Goal: Book appointment/travel/reservation

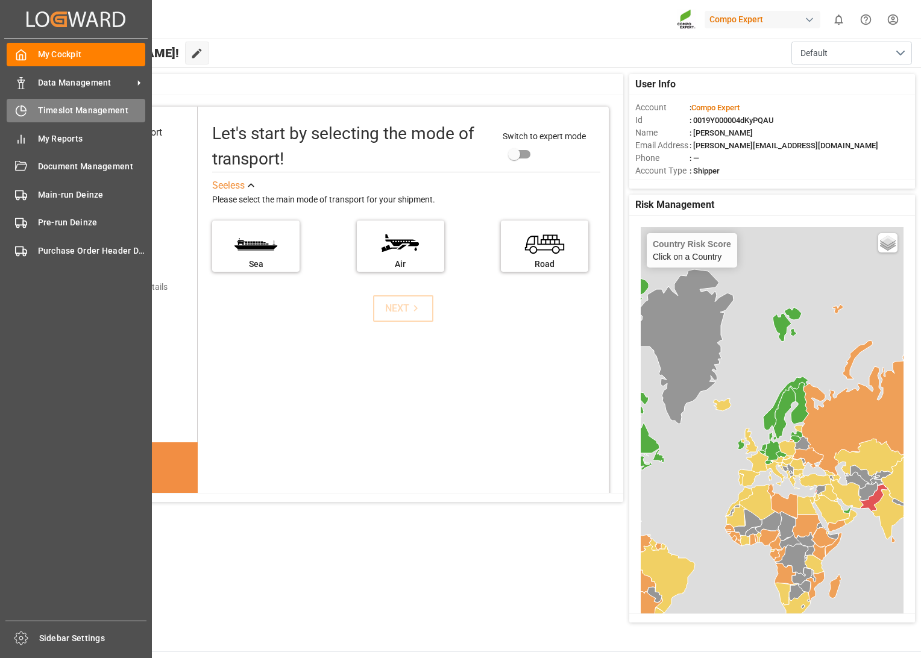
click at [40, 102] on div "Timeslot Management Timeslot Management" at bounding box center [76, 110] width 139 height 23
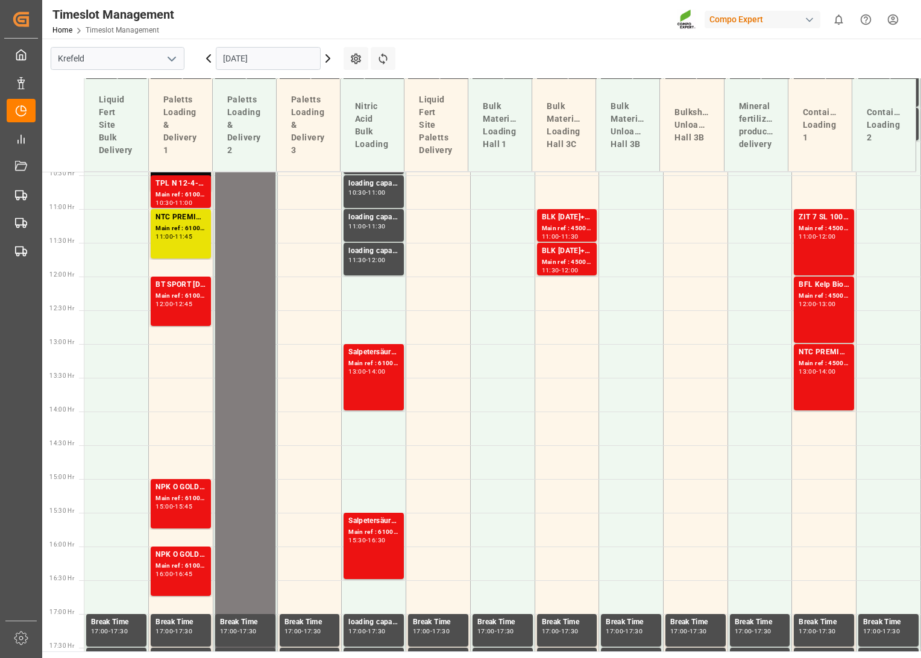
scroll to position [718, 0]
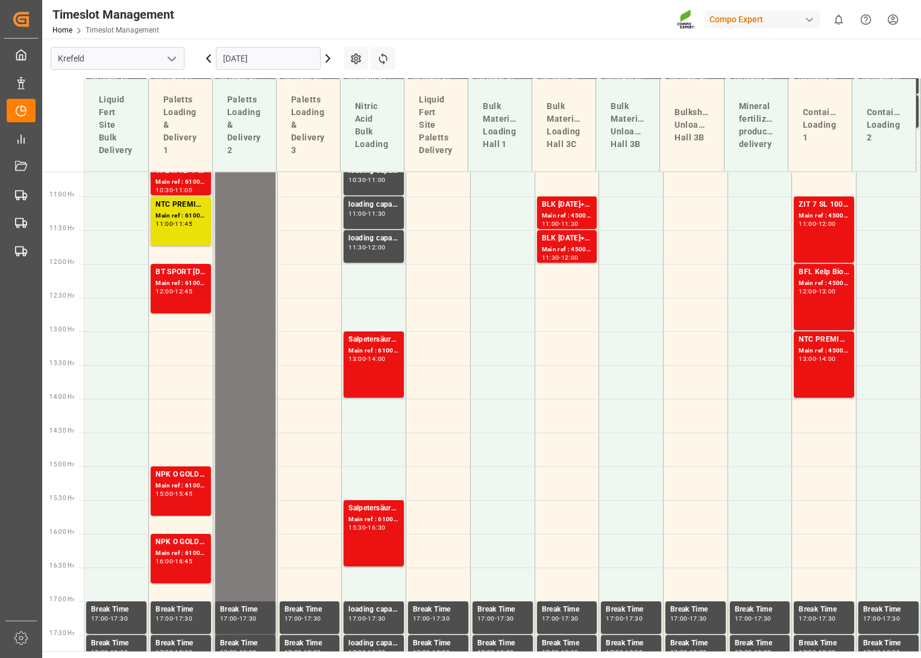
click at [175, 55] on icon "open menu" at bounding box center [171, 59] width 14 height 14
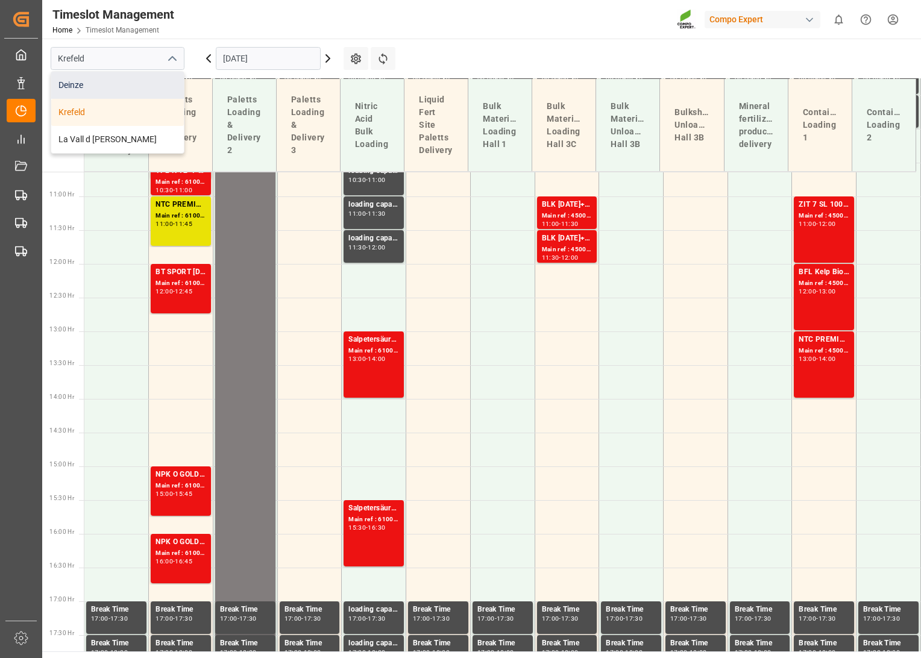
click at [111, 84] on div "Deinze" at bounding box center [117, 85] width 133 height 27
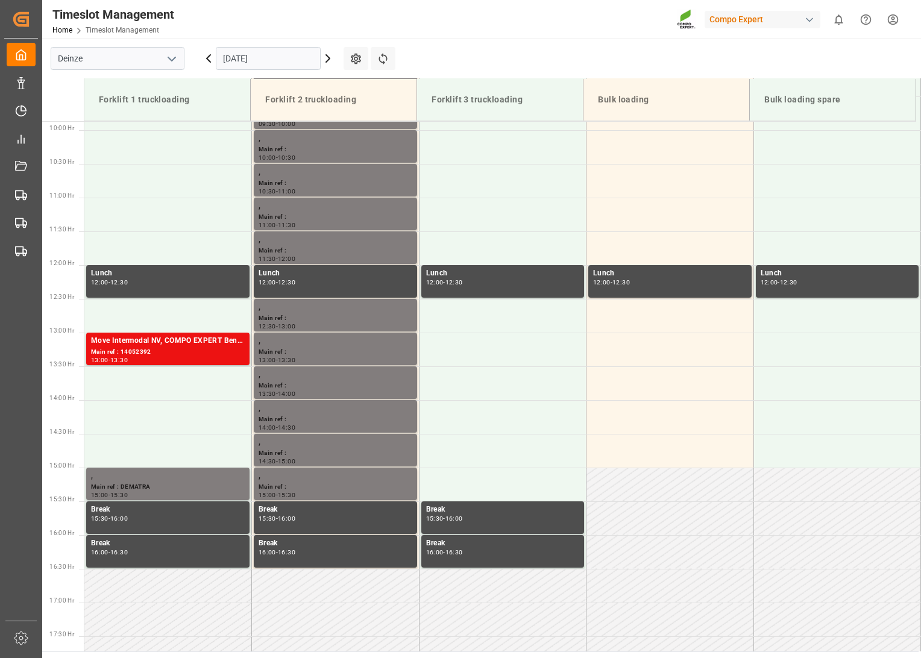
scroll to position [667, 0]
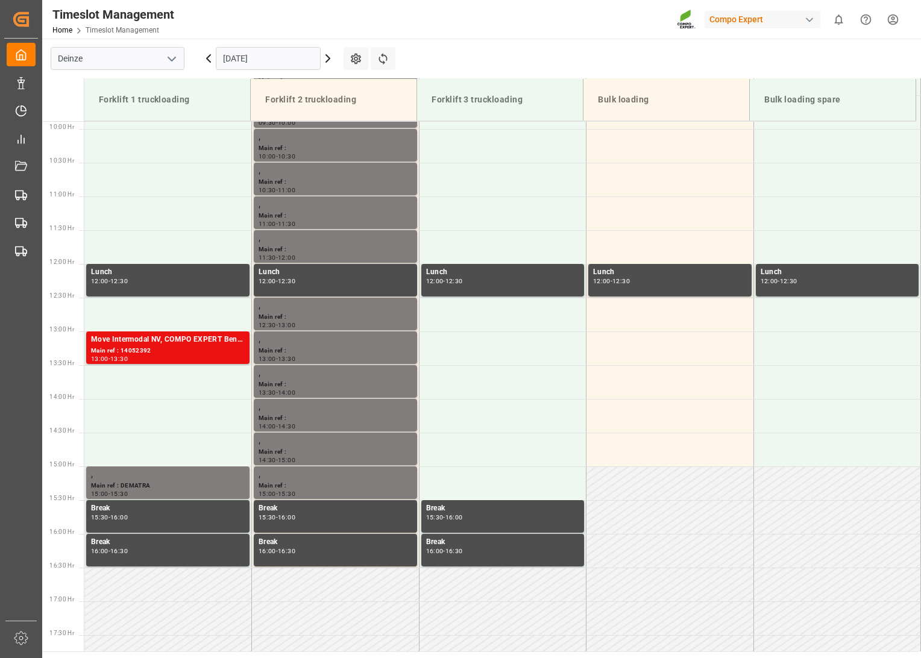
click at [207, 63] on icon at bounding box center [208, 58] width 14 height 14
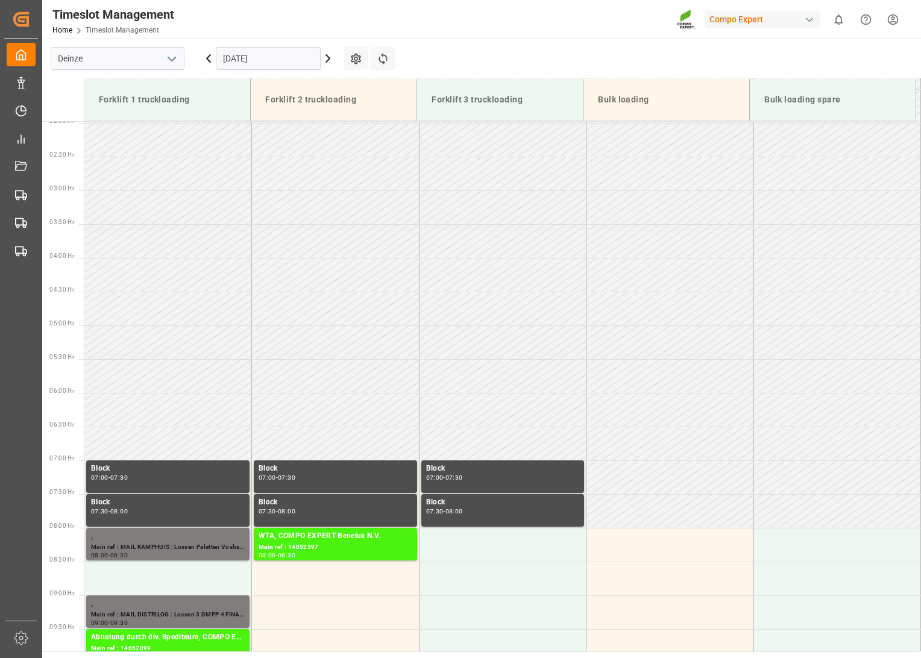
scroll to position [478, 0]
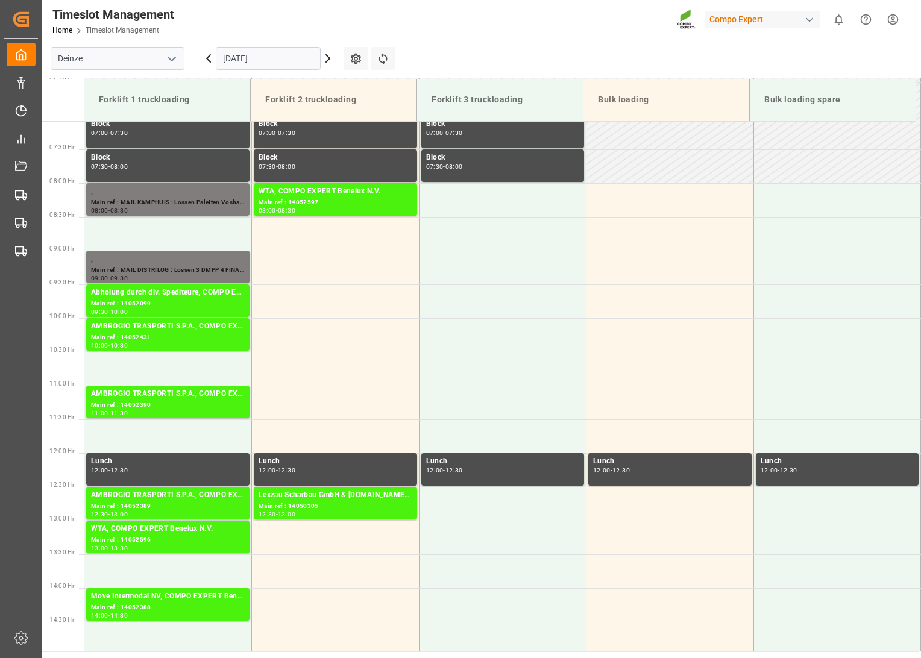
click at [207, 58] on icon at bounding box center [209, 58] width 4 height 7
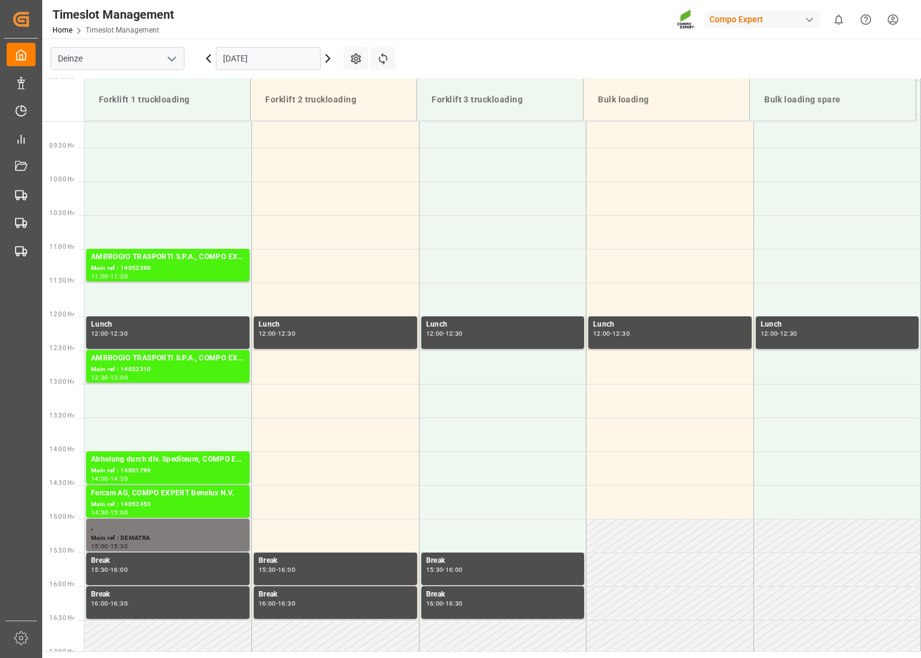
scroll to position [667, 0]
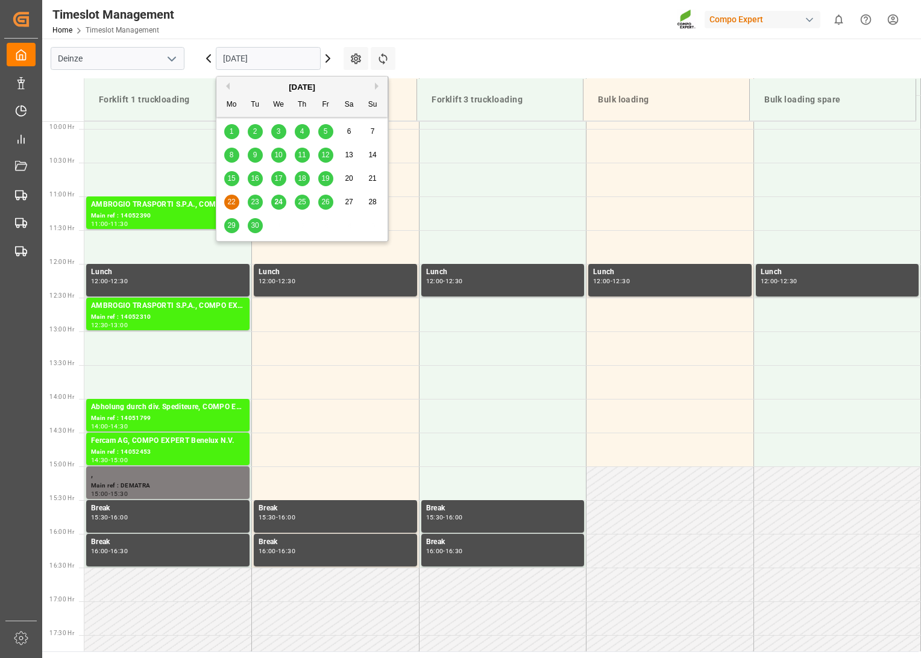
click at [288, 58] on input "[DATE]" at bounding box center [268, 58] width 105 height 23
click at [280, 175] on span "17" at bounding box center [278, 178] width 8 height 8
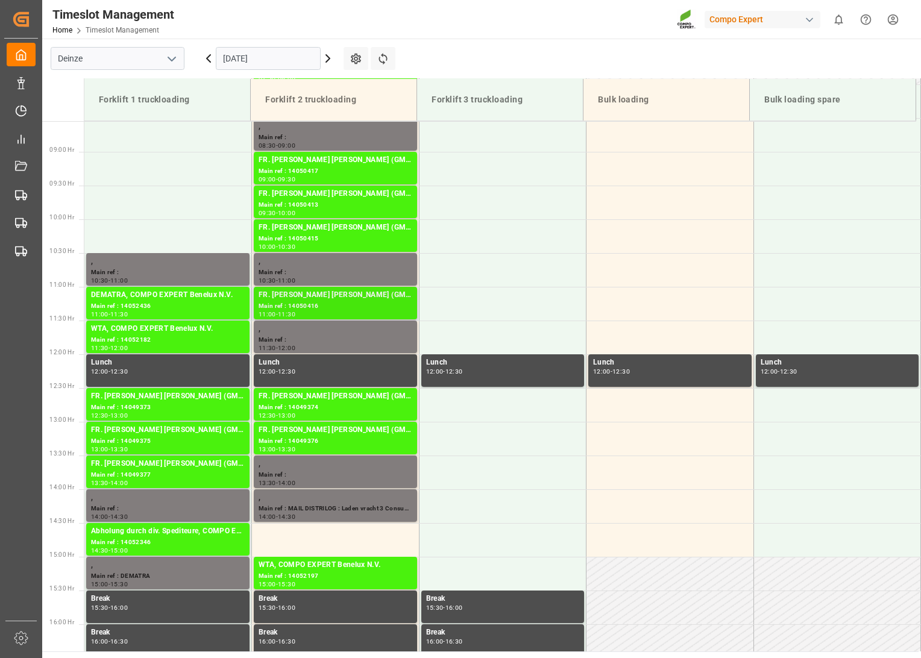
scroll to position [399, 0]
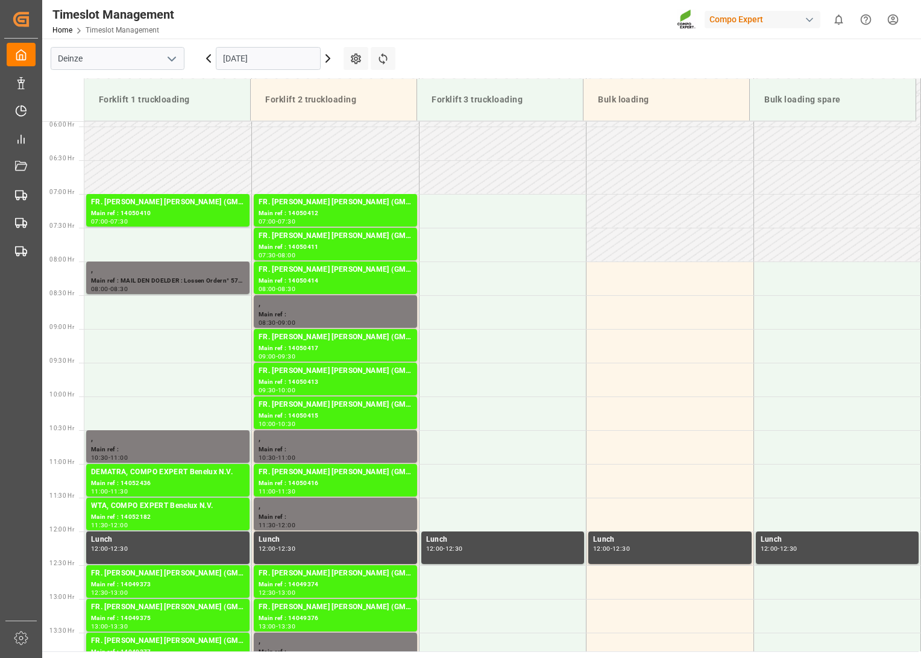
click at [207, 56] on icon at bounding box center [208, 58] width 14 height 14
